Goal: Task Accomplishment & Management: Use online tool/utility

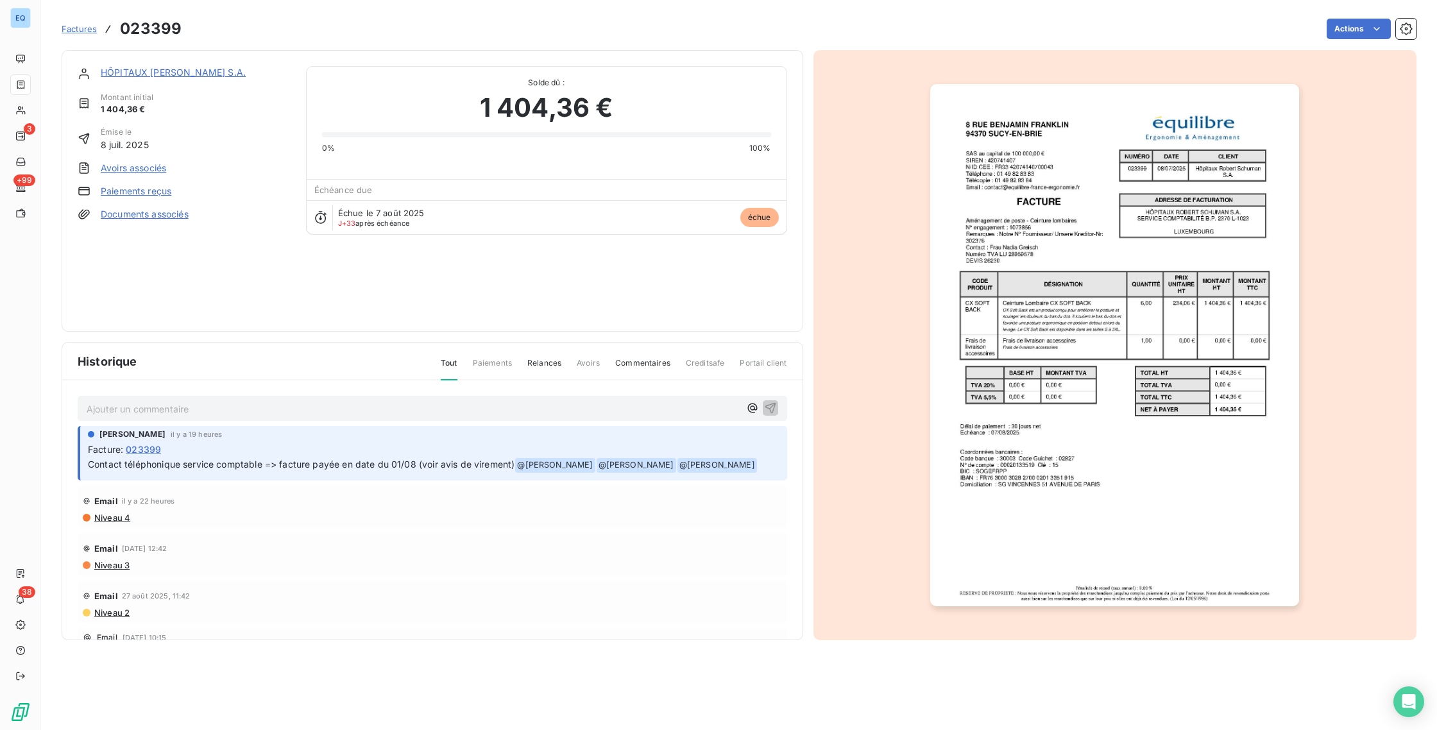
click at [998, 477] on img "button" at bounding box center [1114, 345] width 369 height 522
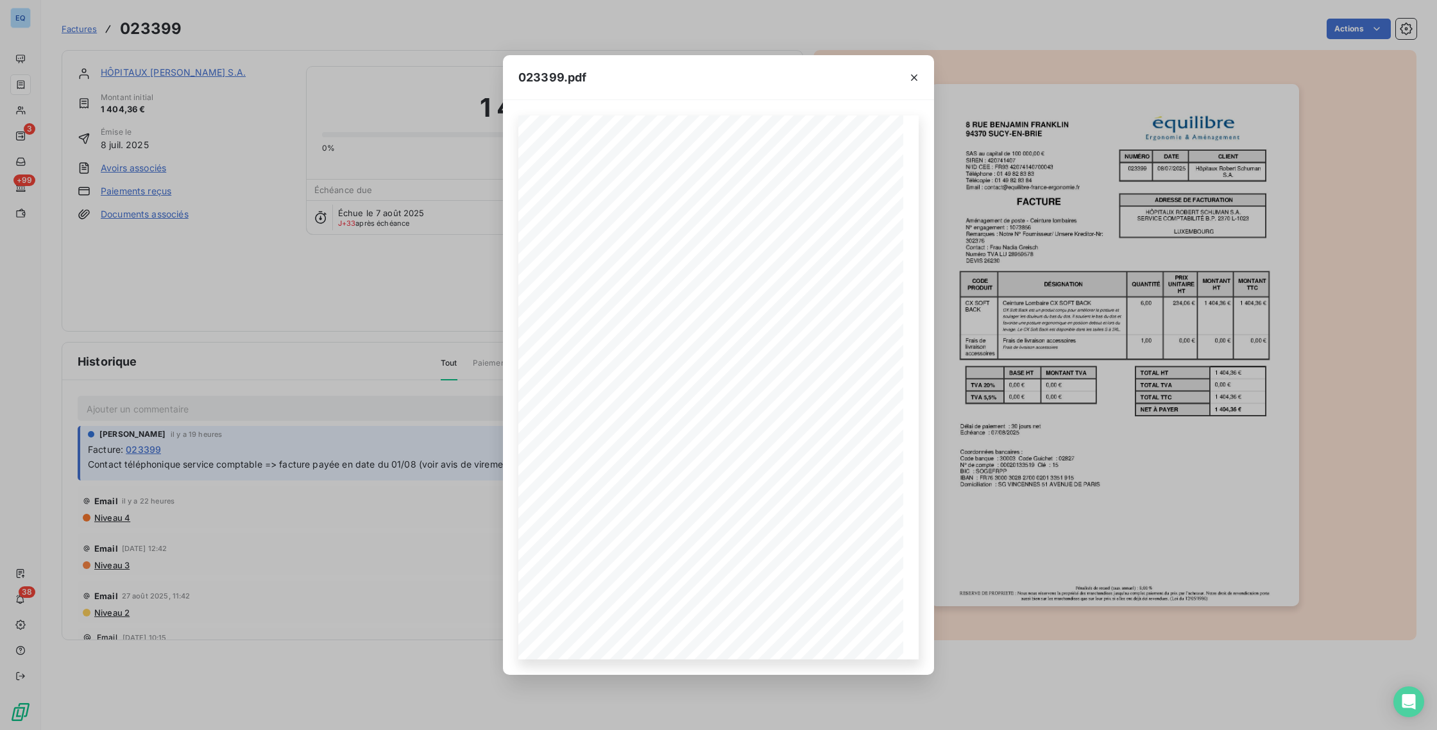
click at [398, 279] on div "023399.pdf Pénalités de retard (taux annuel) : 8,00 % RESERVE DE PROPRIETE : No…" at bounding box center [718, 365] width 1437 height 730
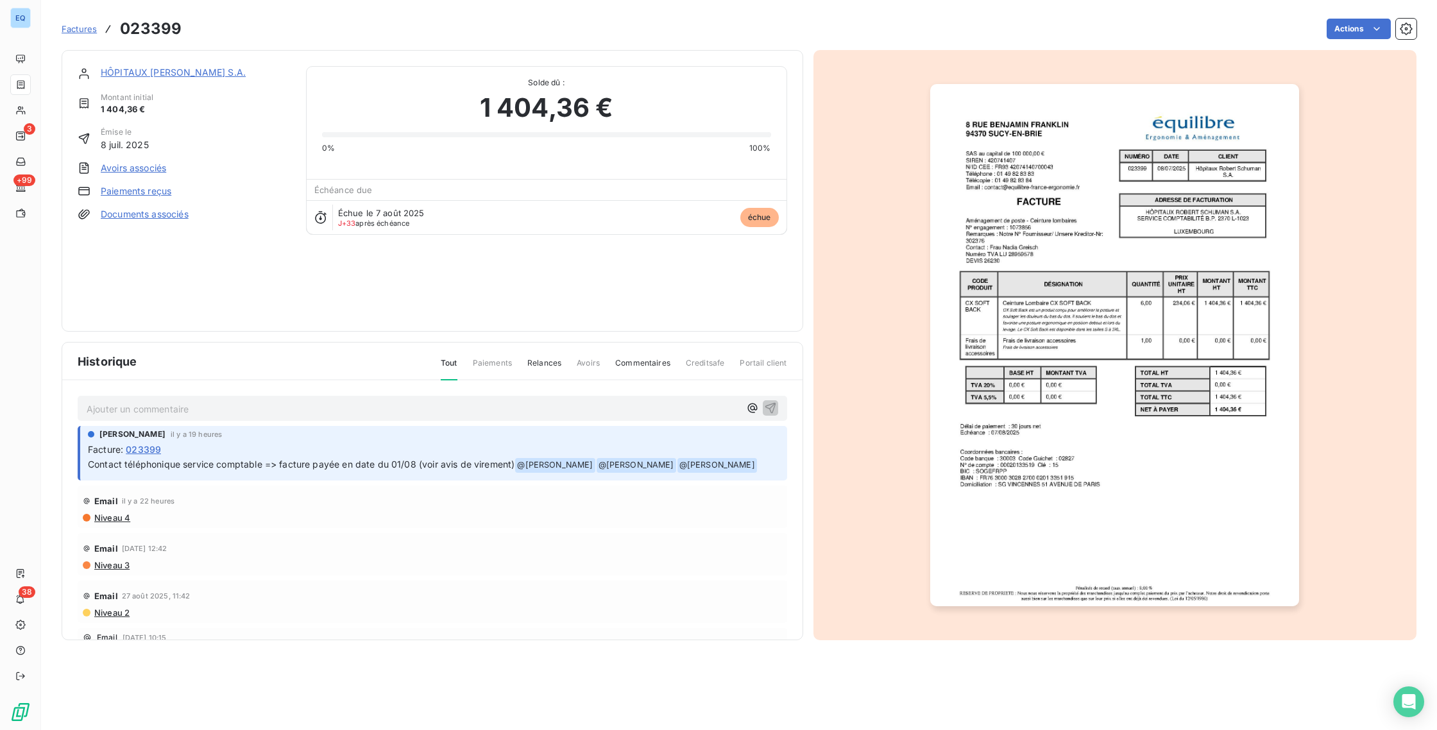
click at [283, 412] on p "Ajouter un commentaire ﻿" at bounding box center [413, 409] width 653 height 16
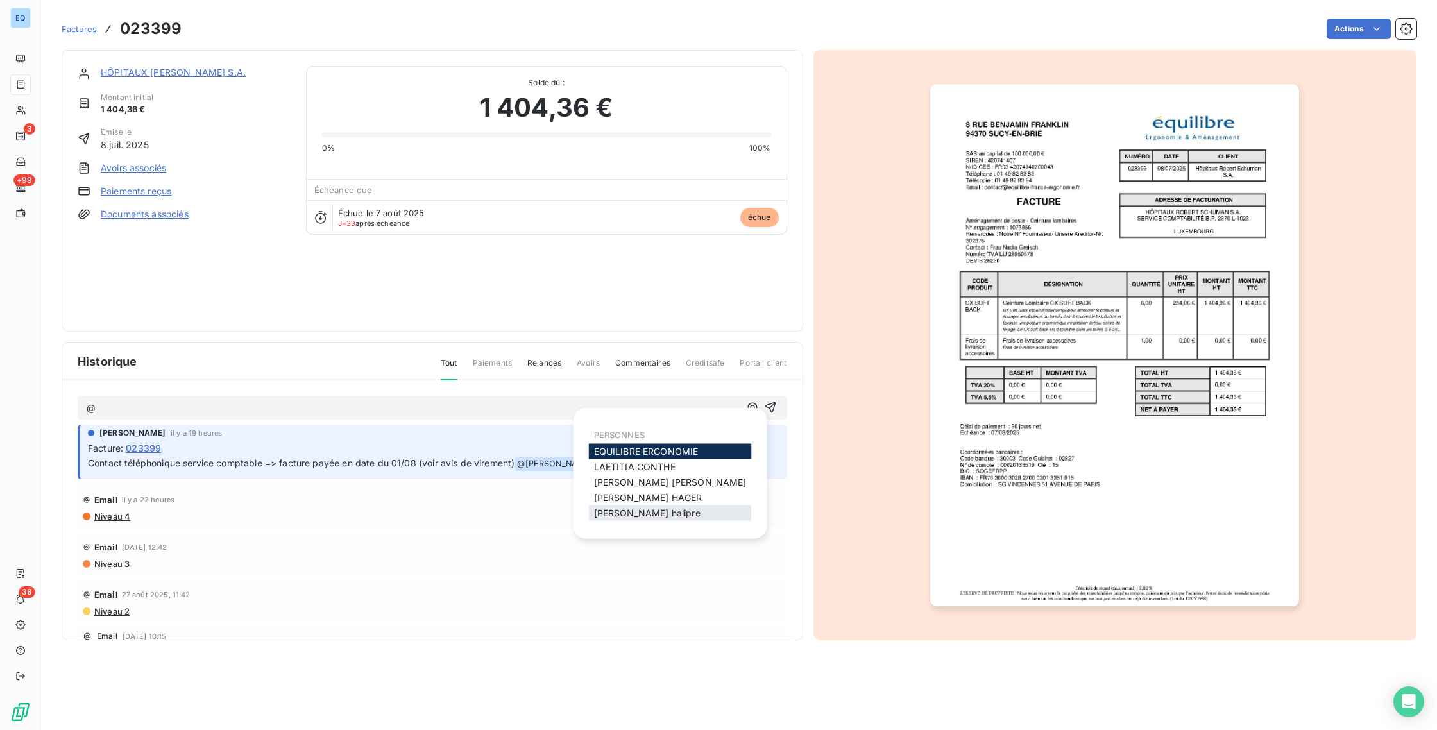
click at [622, 513] on span "[PERSON_NAME]" at bounding box center [647, 513] width 107 height 11
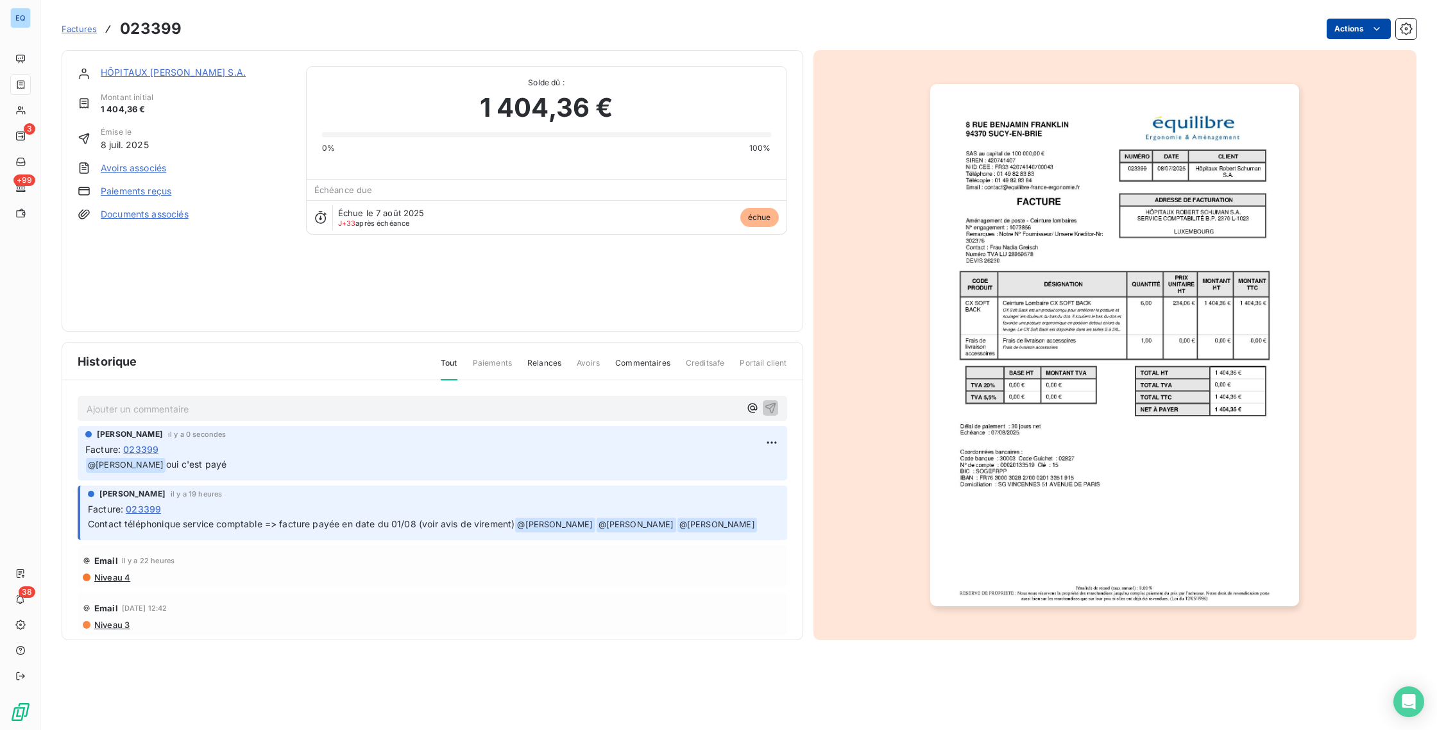
click at [1369, 30] on html "EQ 3 +99 38 Factures 023399 Actions HÔPITAUX [PERSON_NAME] [PERSON_NAME] initia…" at bounding box center [718, 365] width 1437 height 730
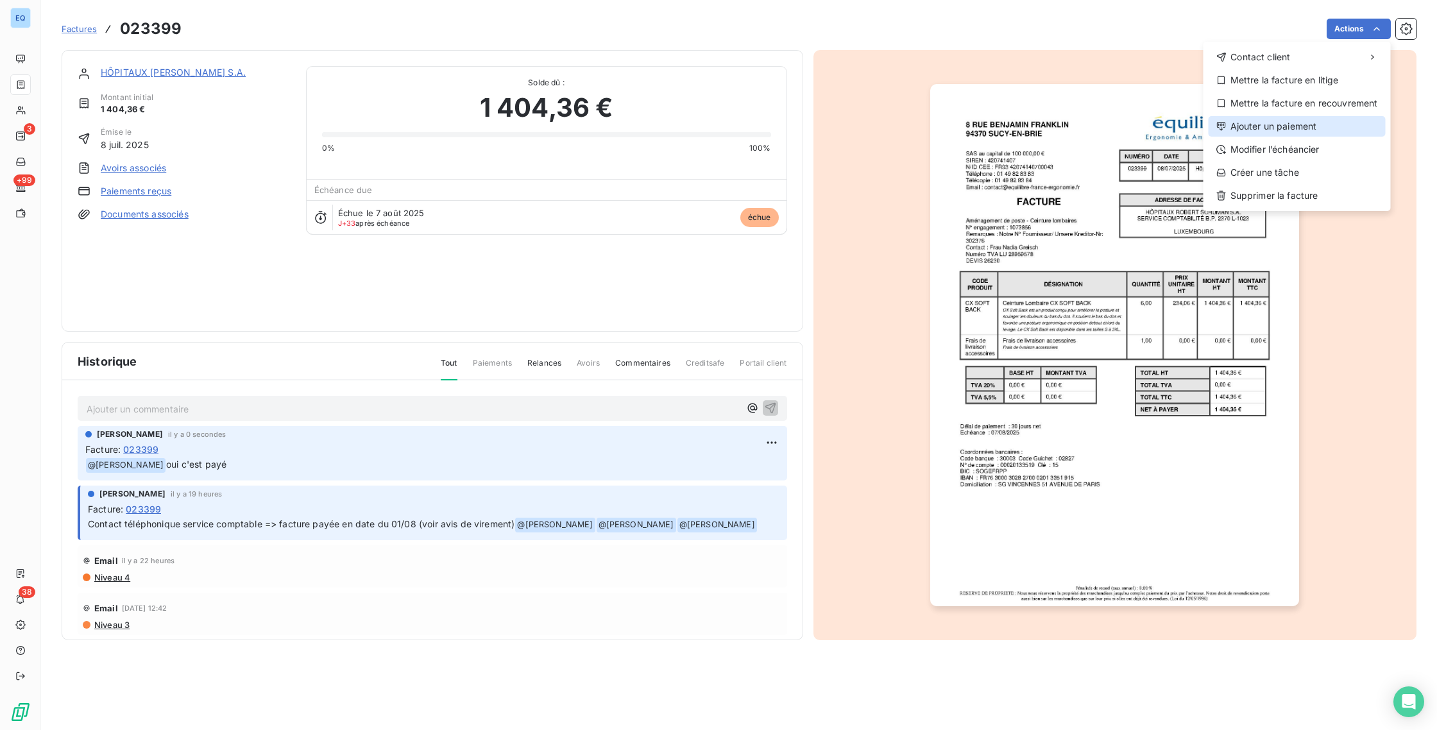
click at [1268, 133] on div "Ajouter un paiement" at bounding box center [1297, 126] width 177 height 21
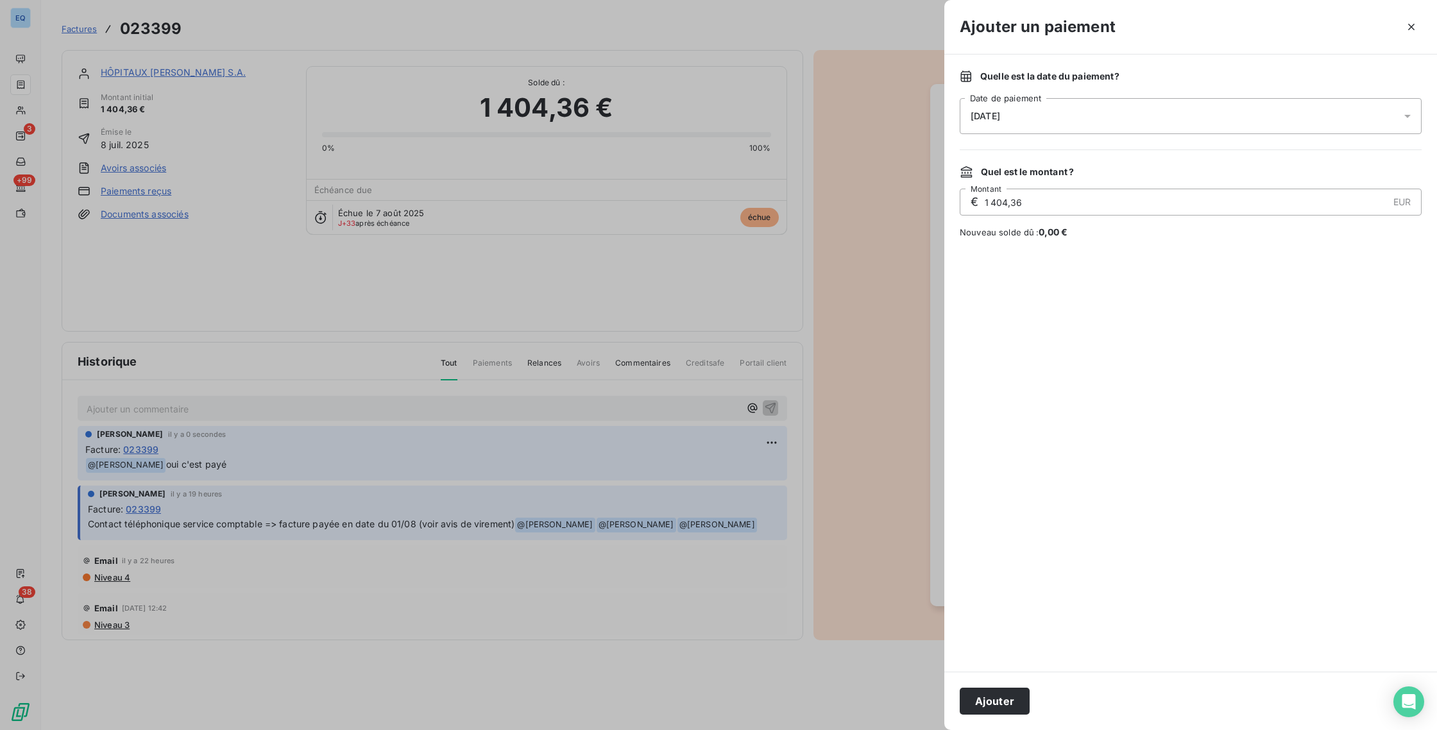
click at [989, 106] on div "[DATE]" at bounding box center [1191, 116] width 462 height 36
click at [1129, 176] on icon "Go to previous month" at bounding box center [1125, 171] width 10 height 10
click at [1107, 218] on button "1" at bounding box center [1100, 223] width 26 height 26
click at [1000, 544] on div at bounding box center [1191, 455] width 462 height 402
click at [996, 706] on button "Ajouter" at bounding box center [995, 701] width 70 height 27
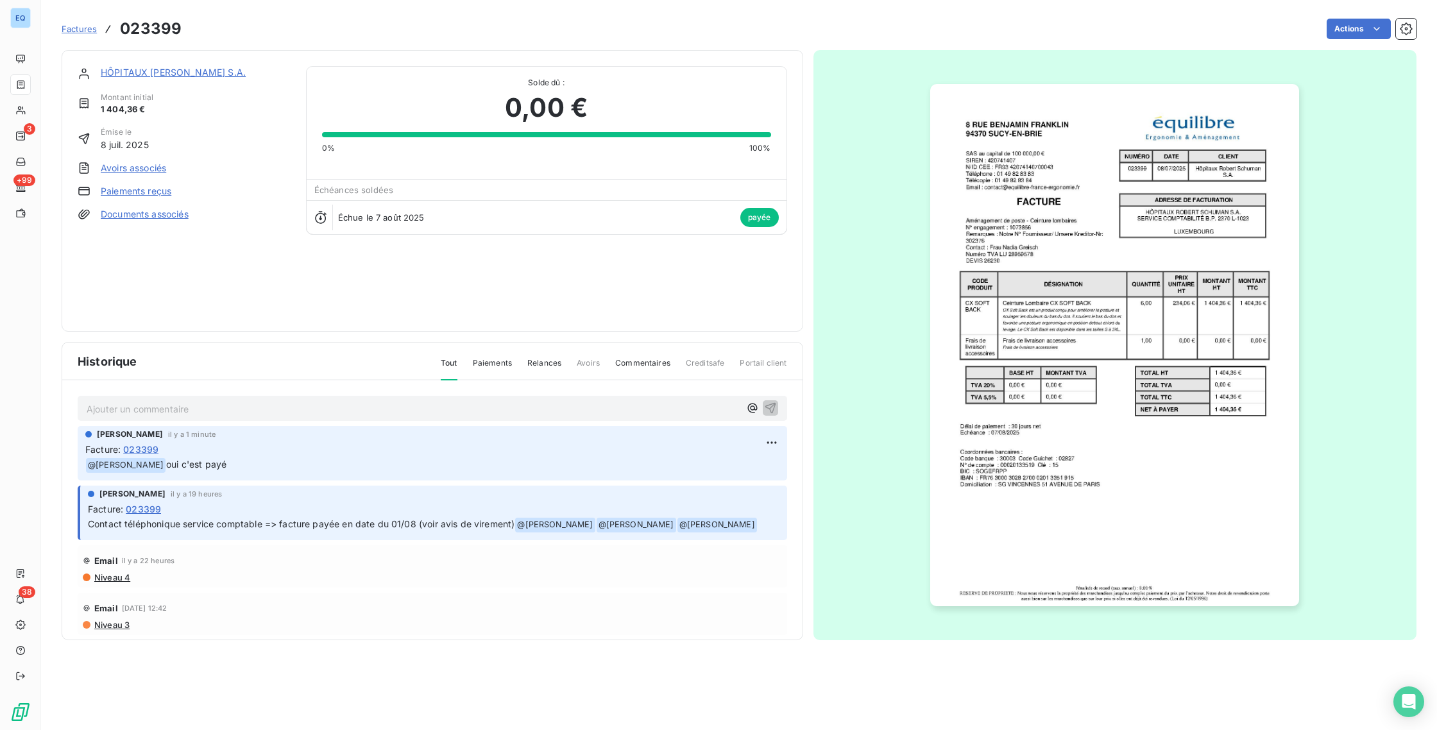
click at [82, 30] on span "Factures" at bounding box center [79, 29] width 35 height 10
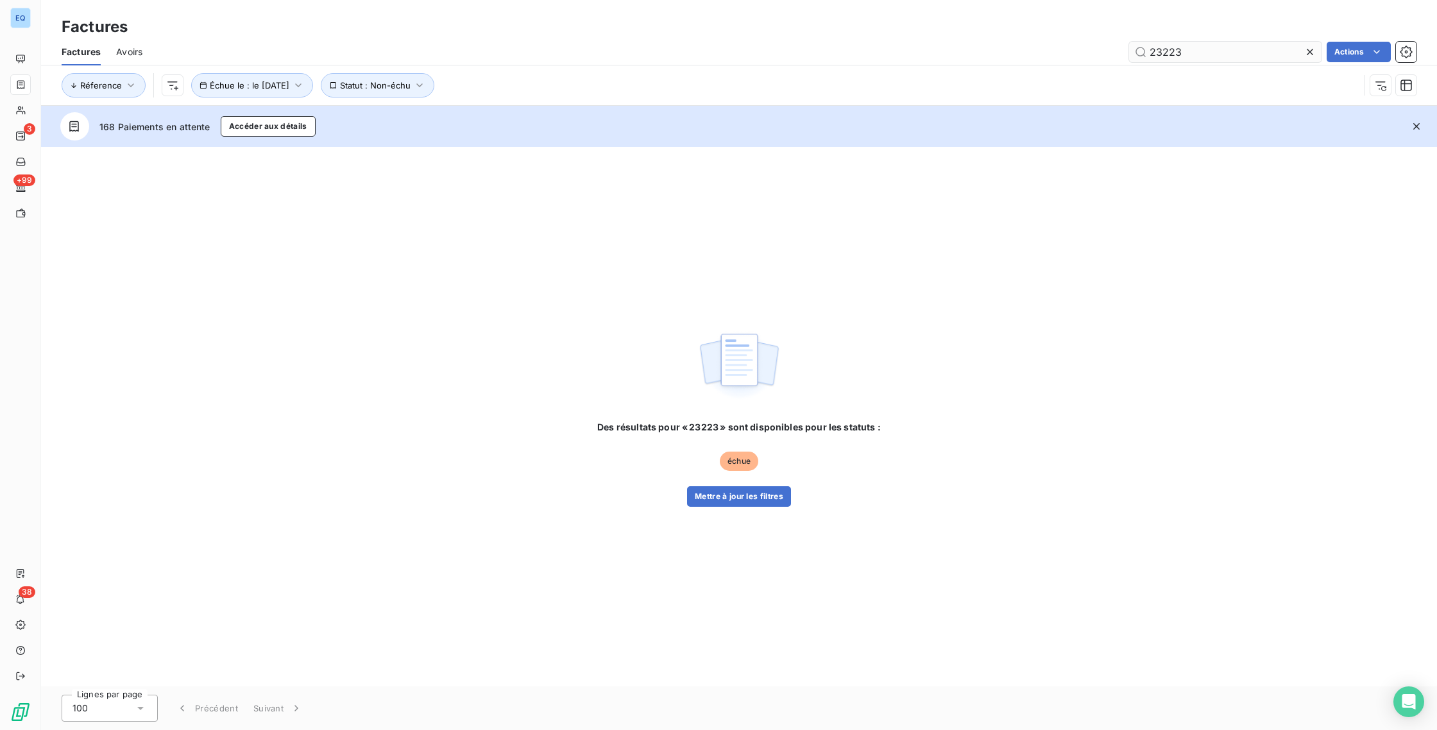
type input "23223"
